Goal: Use online tool/utility: Use online tool/utility

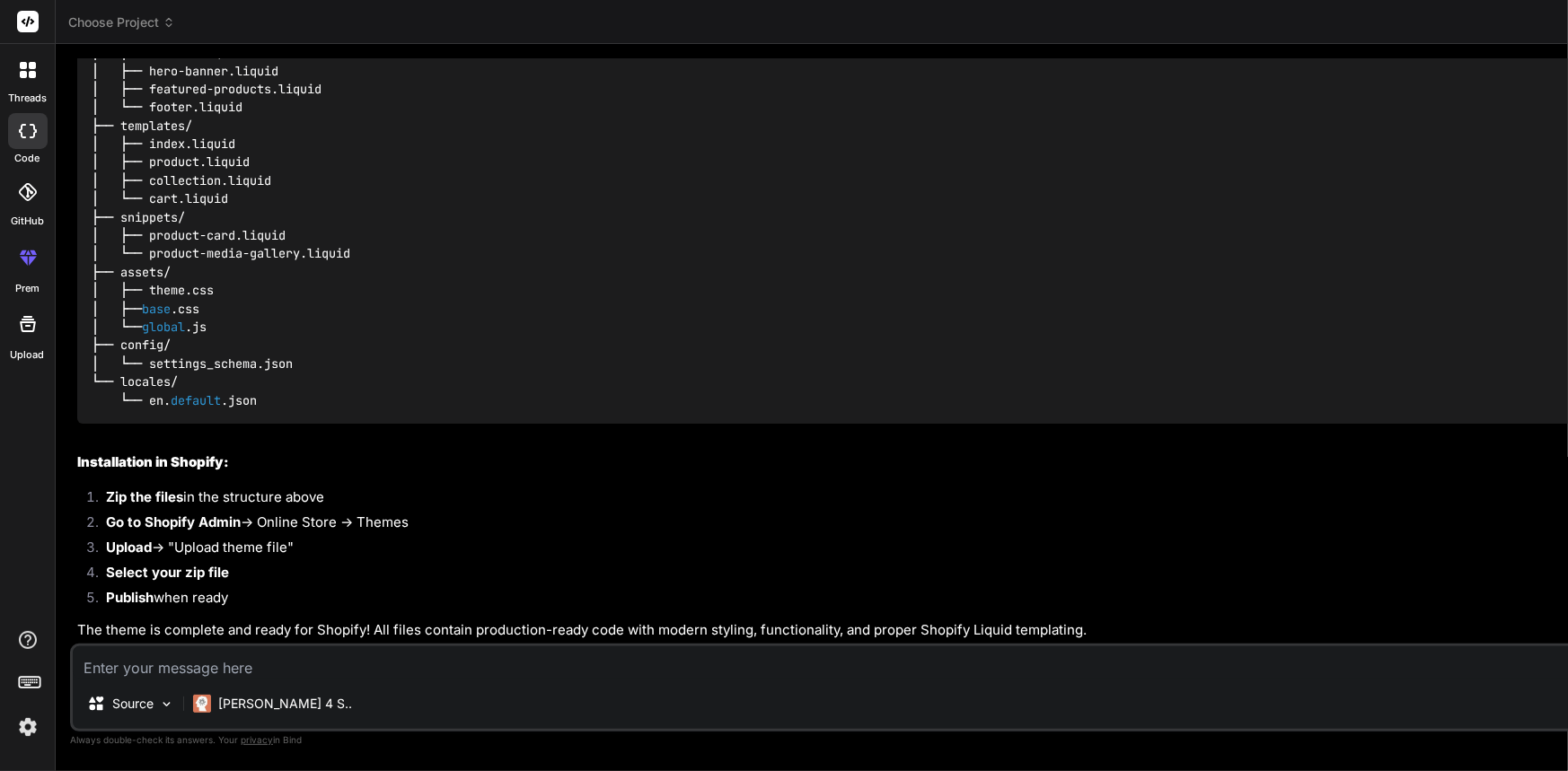
drag, startPoint x: 1368, startPoint y: 467, endPoint x: 480, endPoint y: 426, distance: 888.9
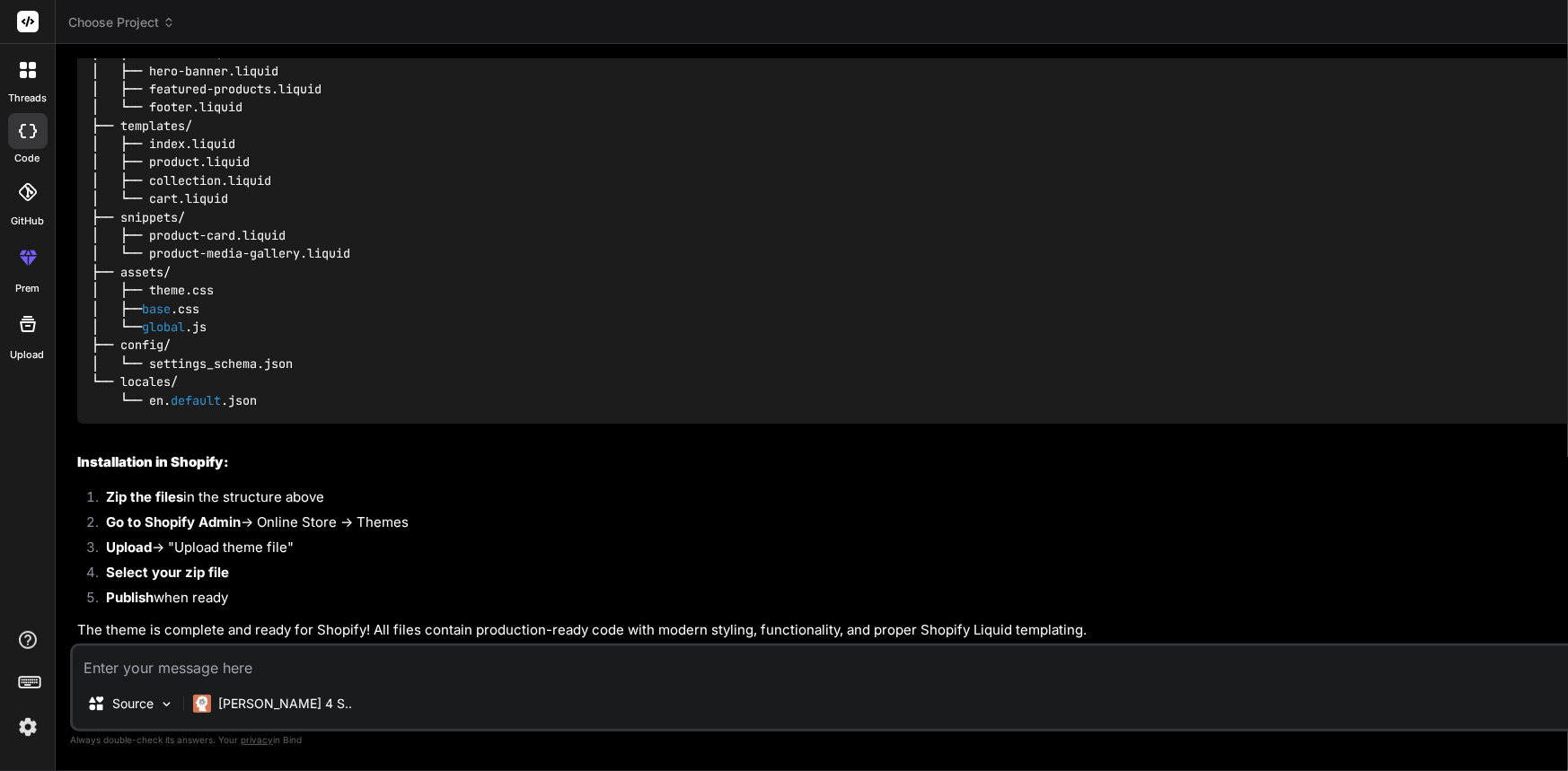
click at [448, 407] on div "Bind AI Web Search Created with Pixso. Code Generator You hello Bind AI Hello! …" at bounding box center [1489, 407] width 2869 height 727
drag, startPoint x: 715, startPoint y: 450, endPoint x: 716, endPoint y: 458, distance: 8.1
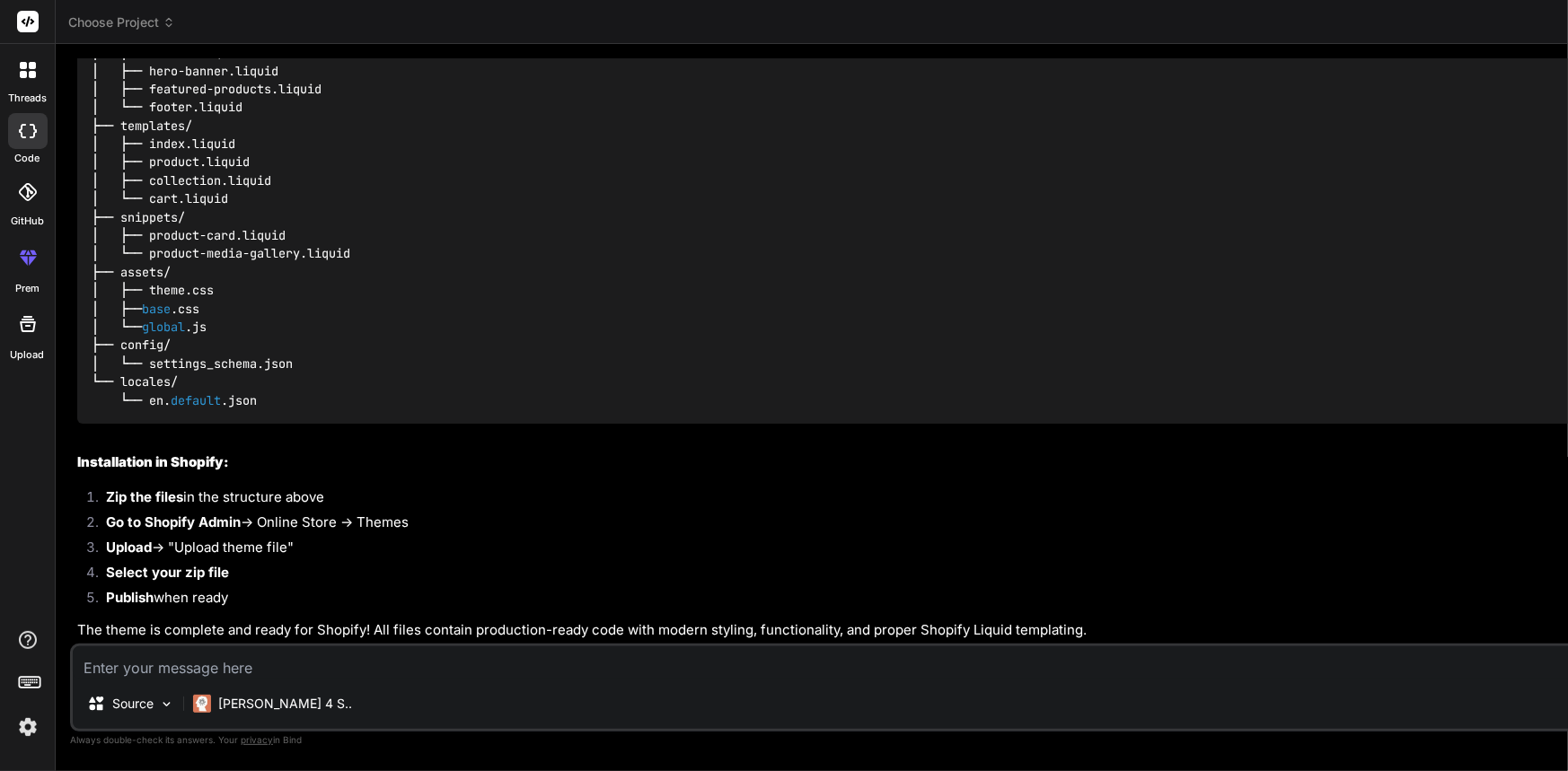
type textarea "x"
drag, startPoint x: 592, startPoint y: 367, endPoint x: 1566, endPoint y: 329, distance: 974.7
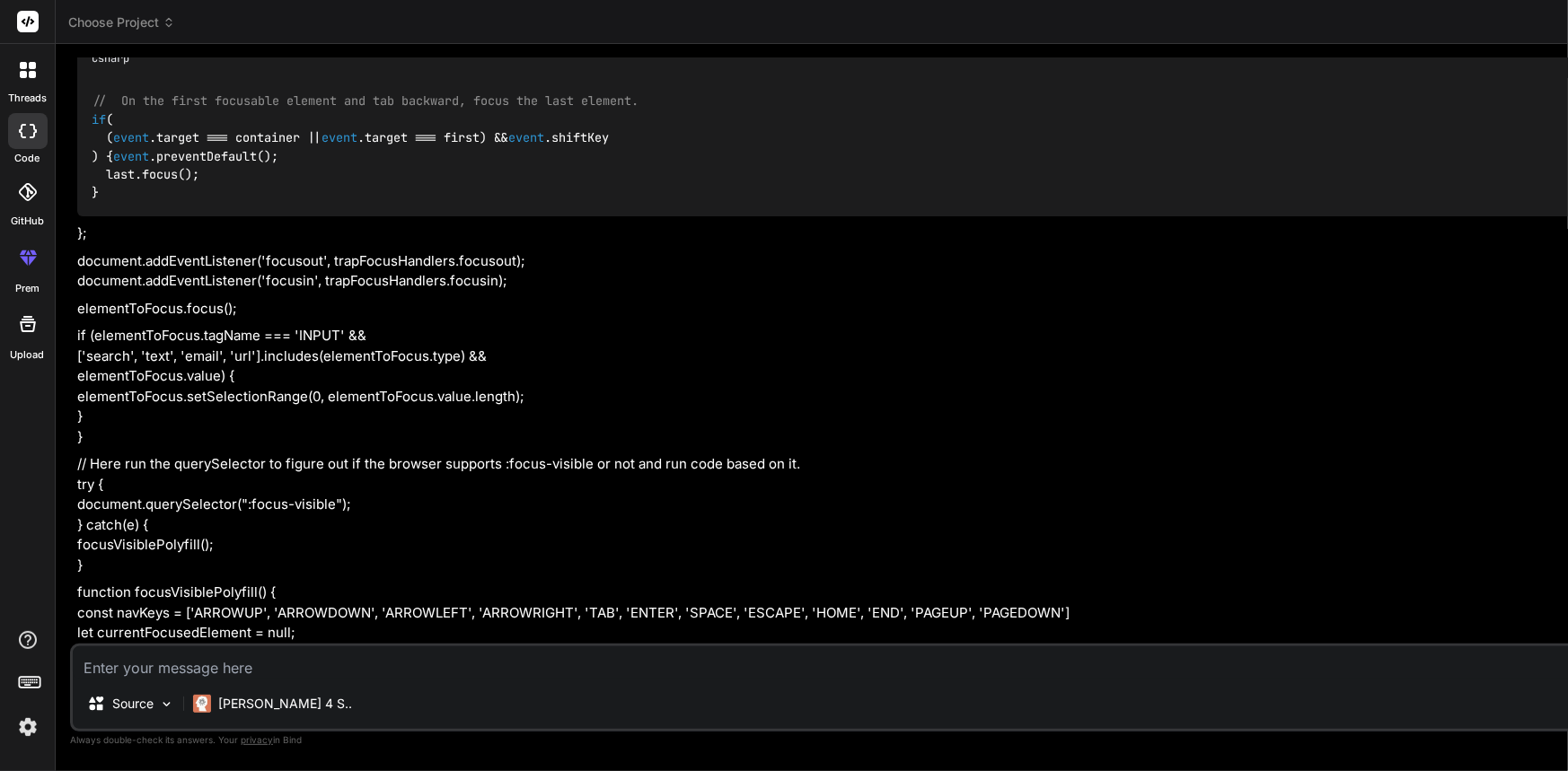
scroll to position [33629, 0]
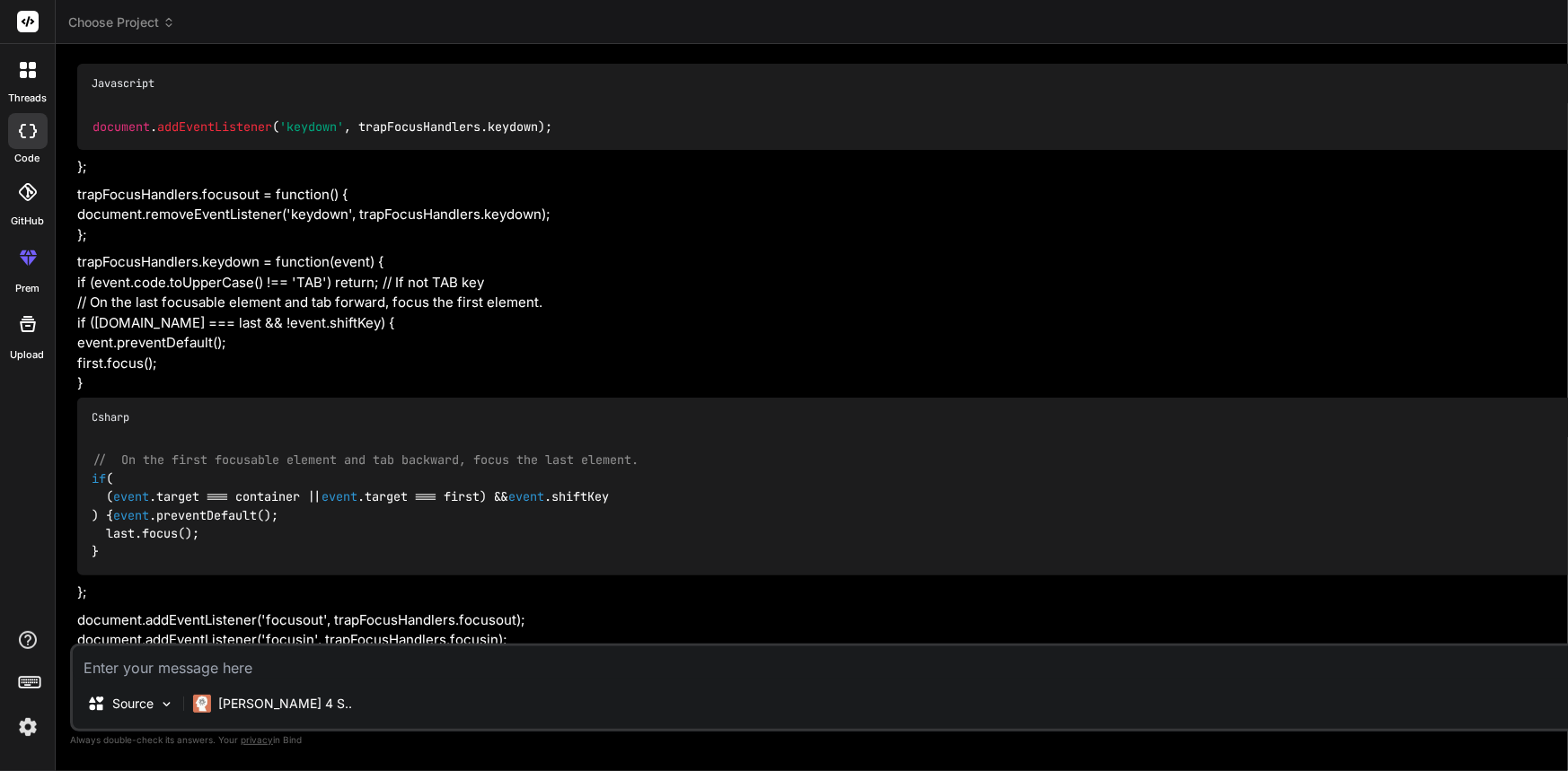
click at [38, 204] on div at bounding box center [27, 191] width 40 height 40
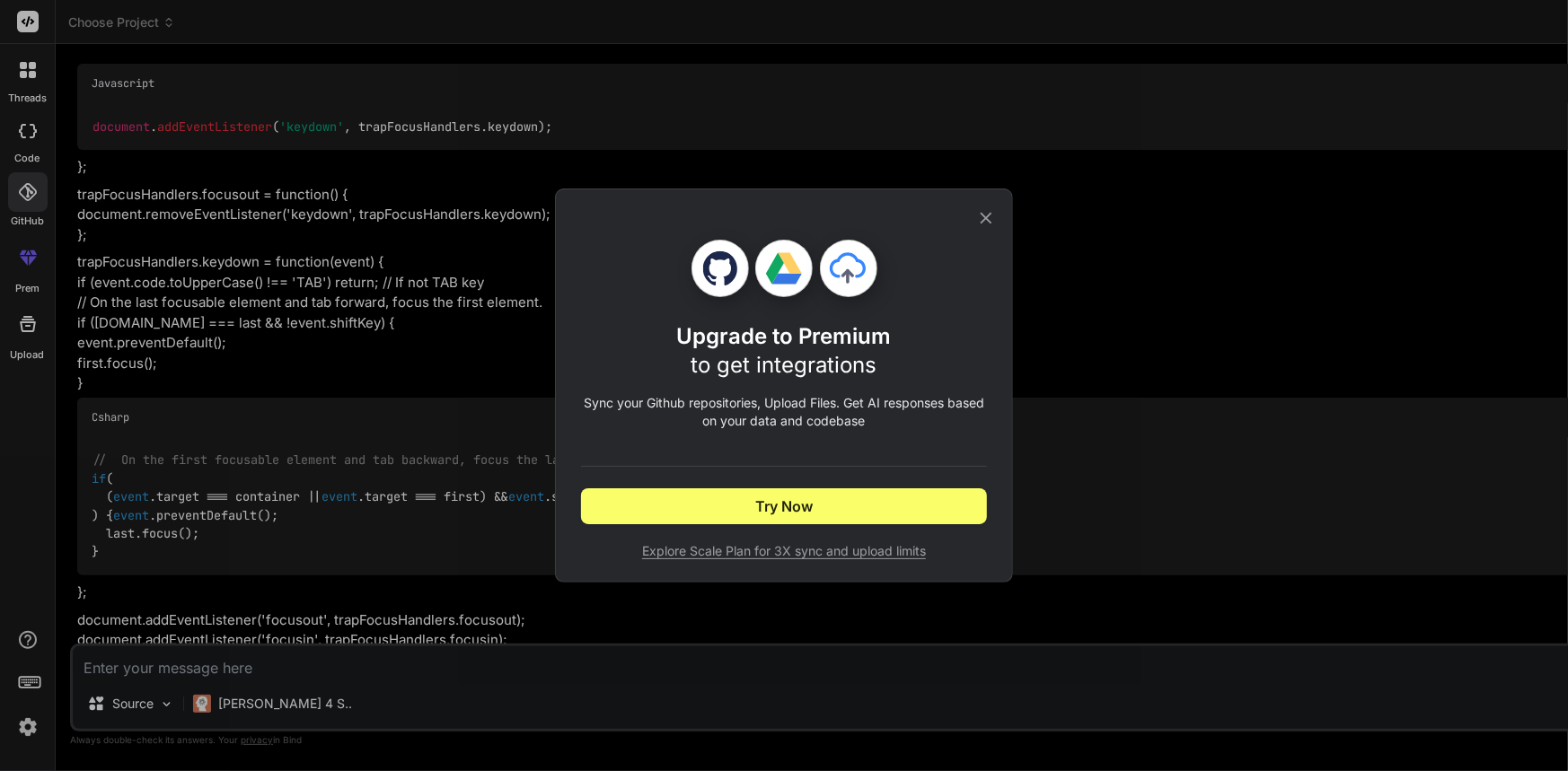
click at [448, 210] on icon at bounding box center [986, 218] width 19 height 19
